Goal: Check status: Check status

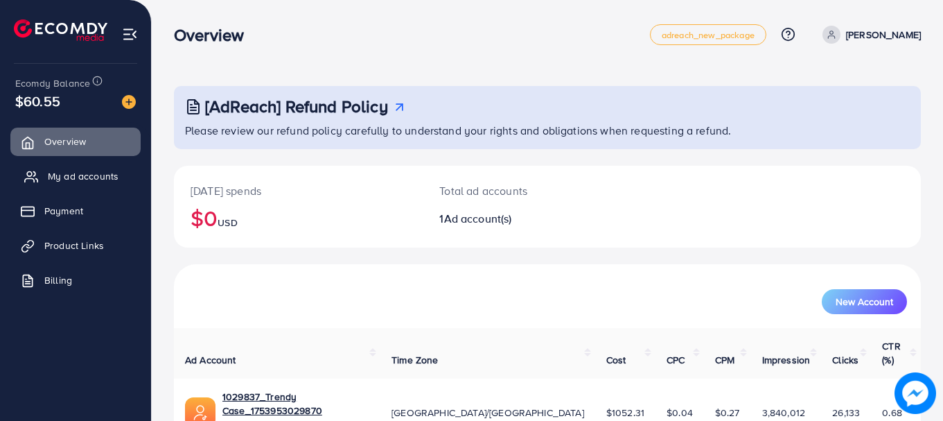
click at [82, 171] on span "My ad accounts" at bounding box center [83, 176] width 71 height 14
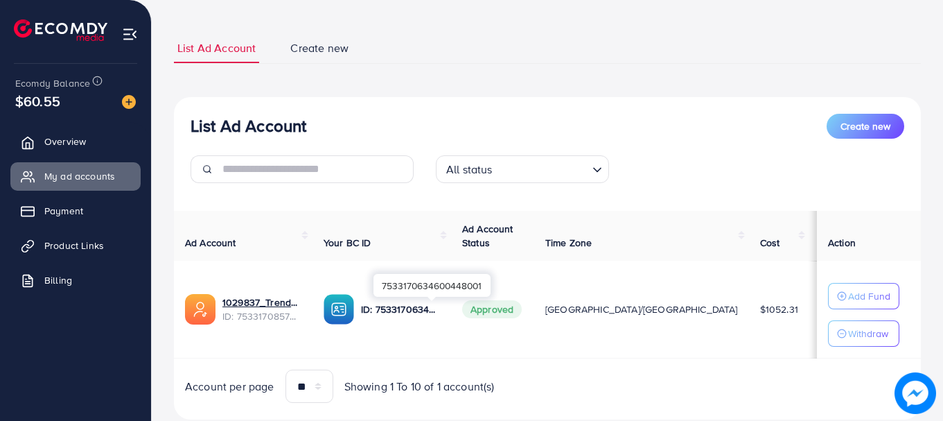
scroll to position [107, 0]
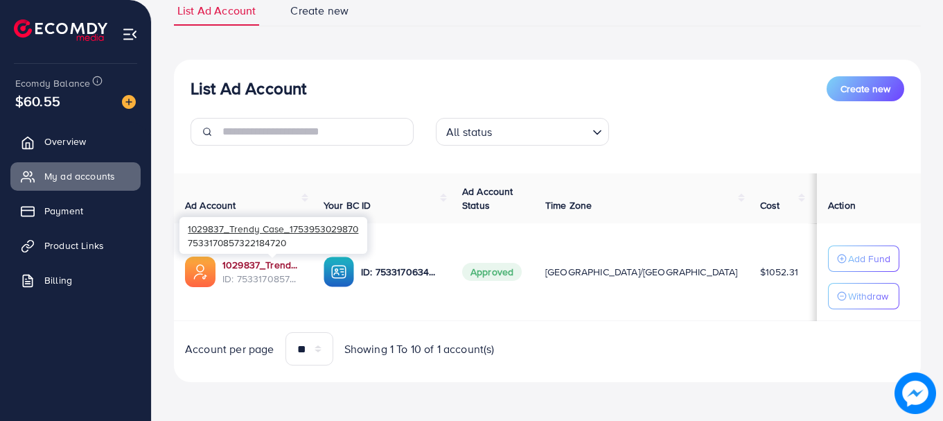
click at [282, 261] on link "1029837_Trendy Case_1753953029870" at bounding box center [261, 265] width 79 height 14
click at [809, 319] on td "$64.54" at bounding box center [838, 272] width 59 height 98
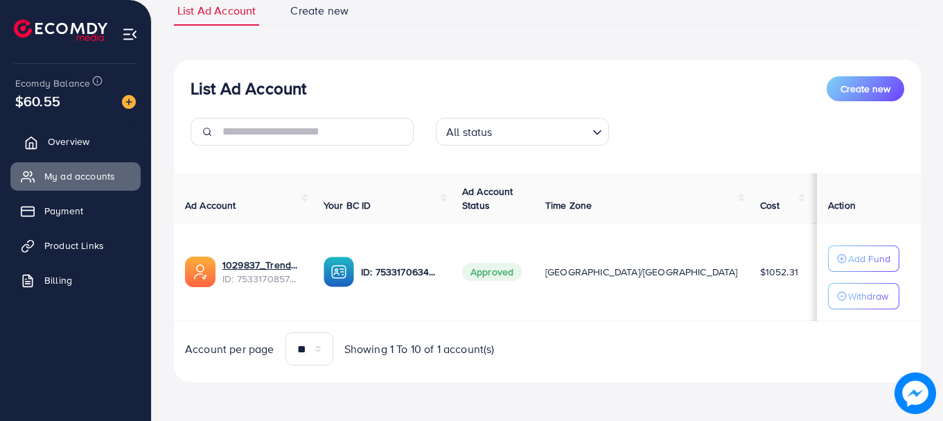
click at [64, 153] on link "Overview" at bounding box center [75, 142] width 130 height 28
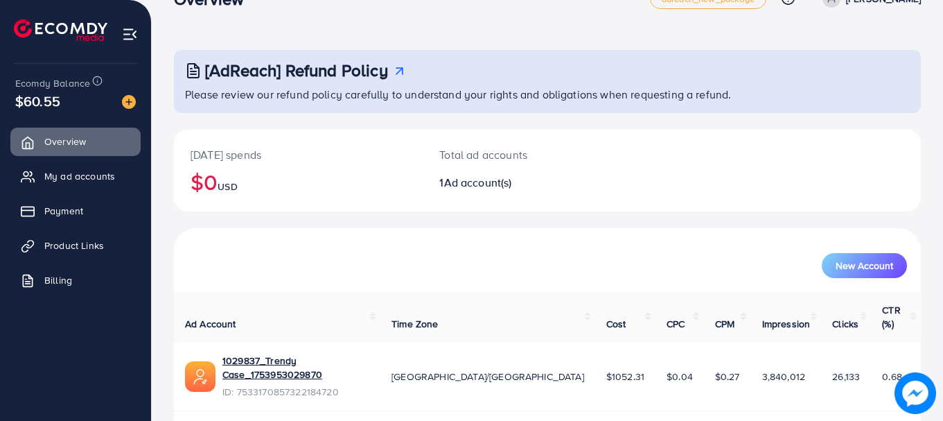
scroll to position [56, 0]
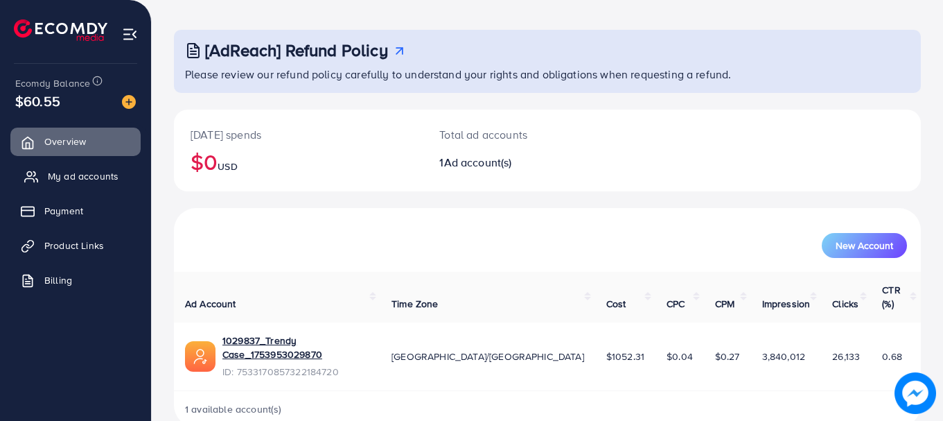
click at [72, 186] on link "My ad accounts" at bounding box center [75, 176] width 130 height 28
